Goal: Information Seeking & Learning: Compare options

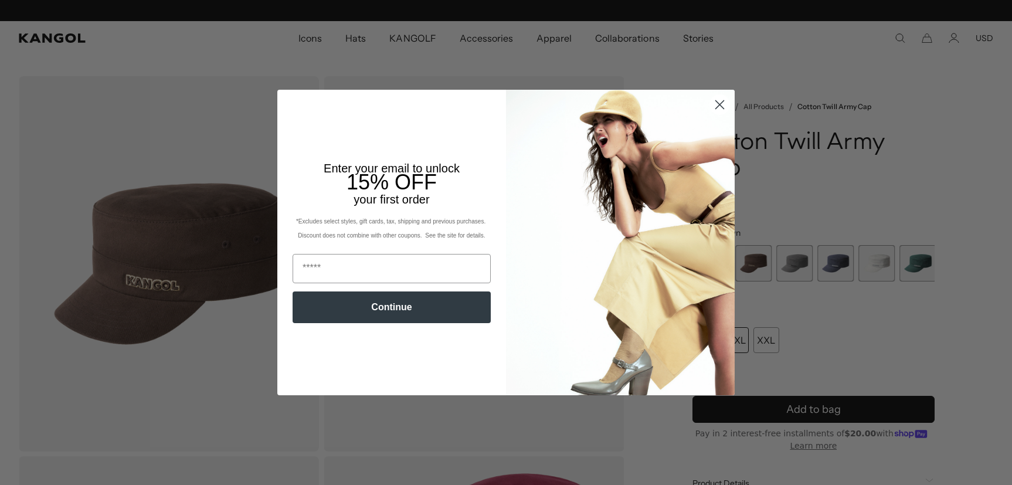
scroll to position [0, 242]
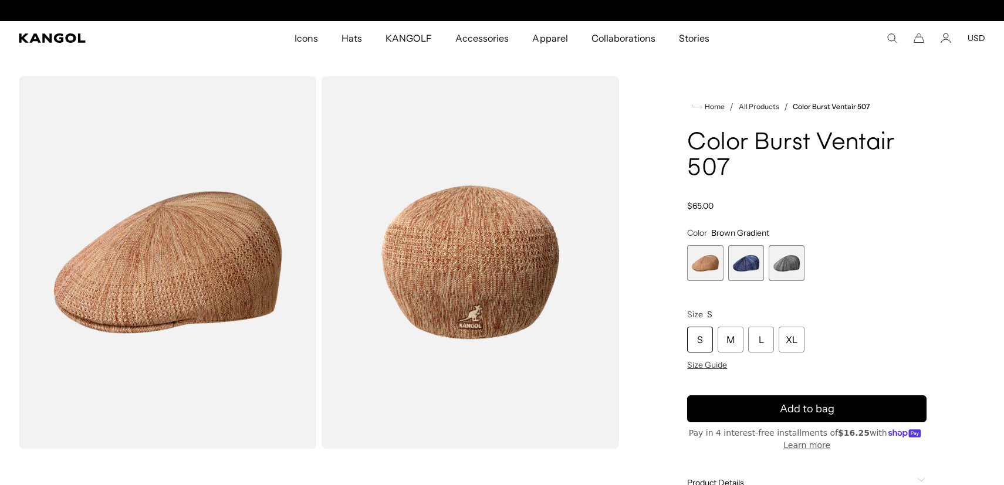
scroll to position [0, 242]
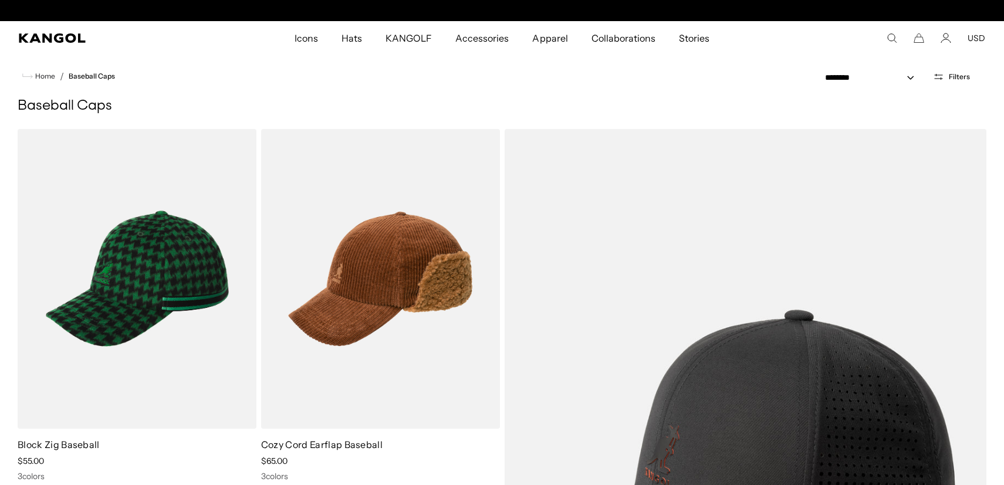
scroll to position [0, 242]
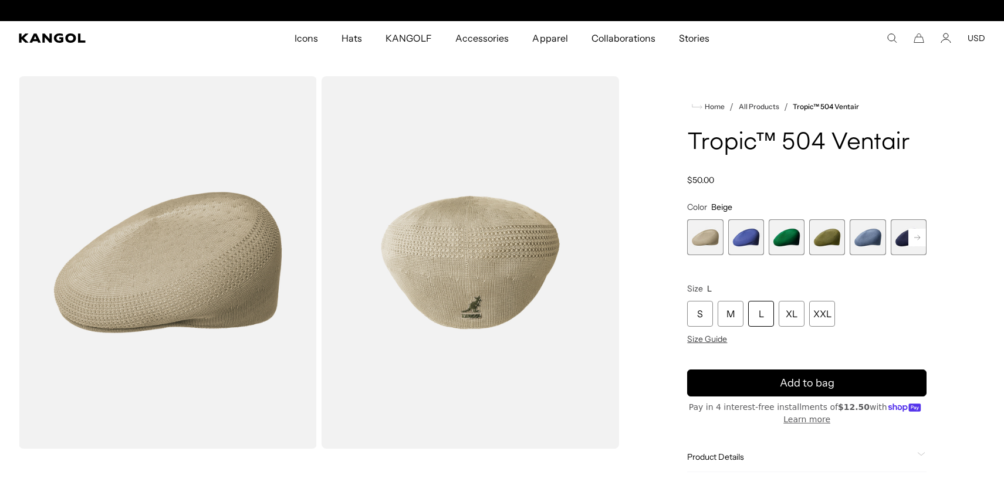
scroll to position [0, 242]
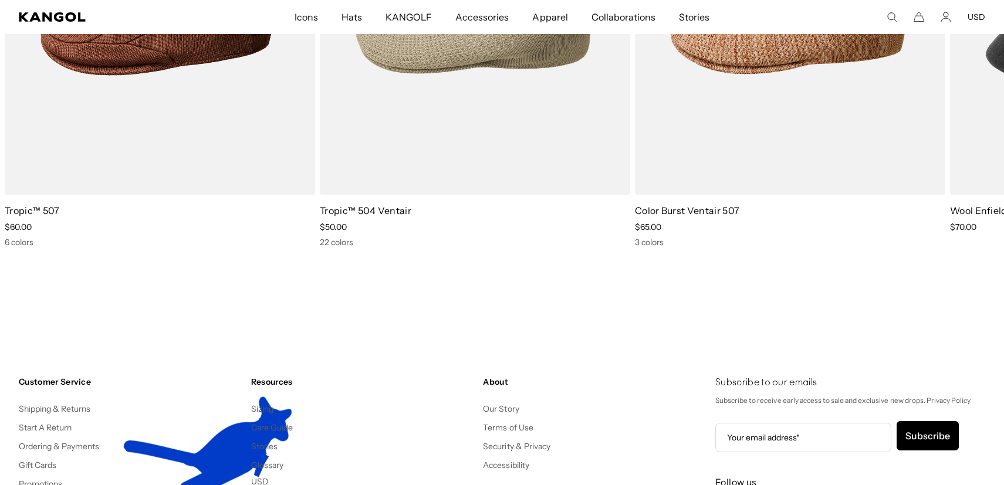
scroll to position [0, 242]
